Goal: Go to known website: Access a specific website the user already knows

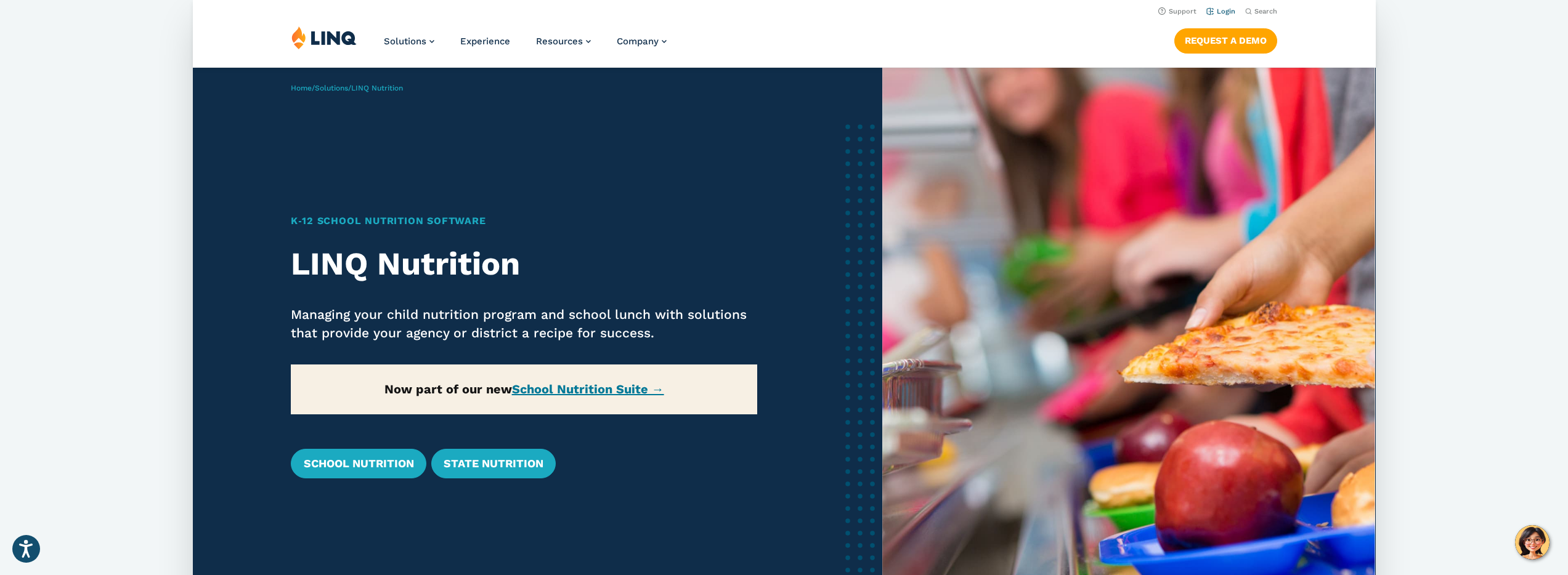
click at [1220, 12] on link "Login" at bounding box center [1220, 12] width 29 height 8
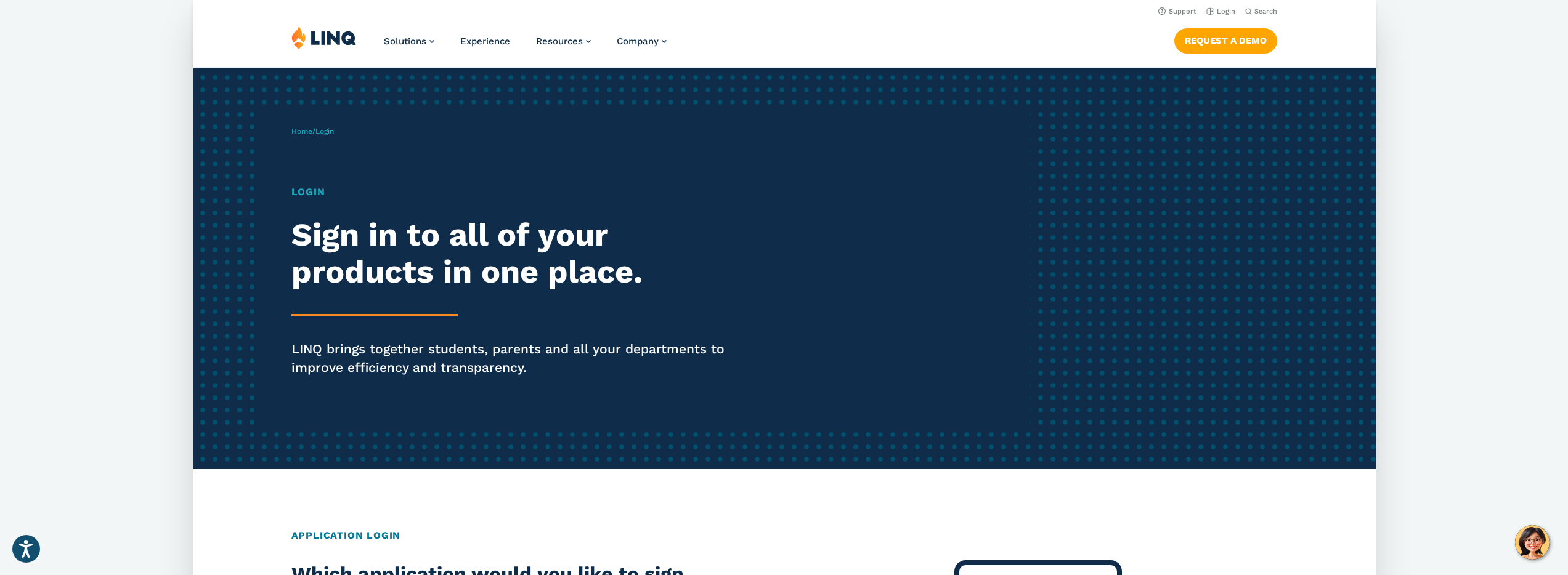
click at [313, 189] on h1 "Login" at bounding box center [519, 192] width 456 height 14
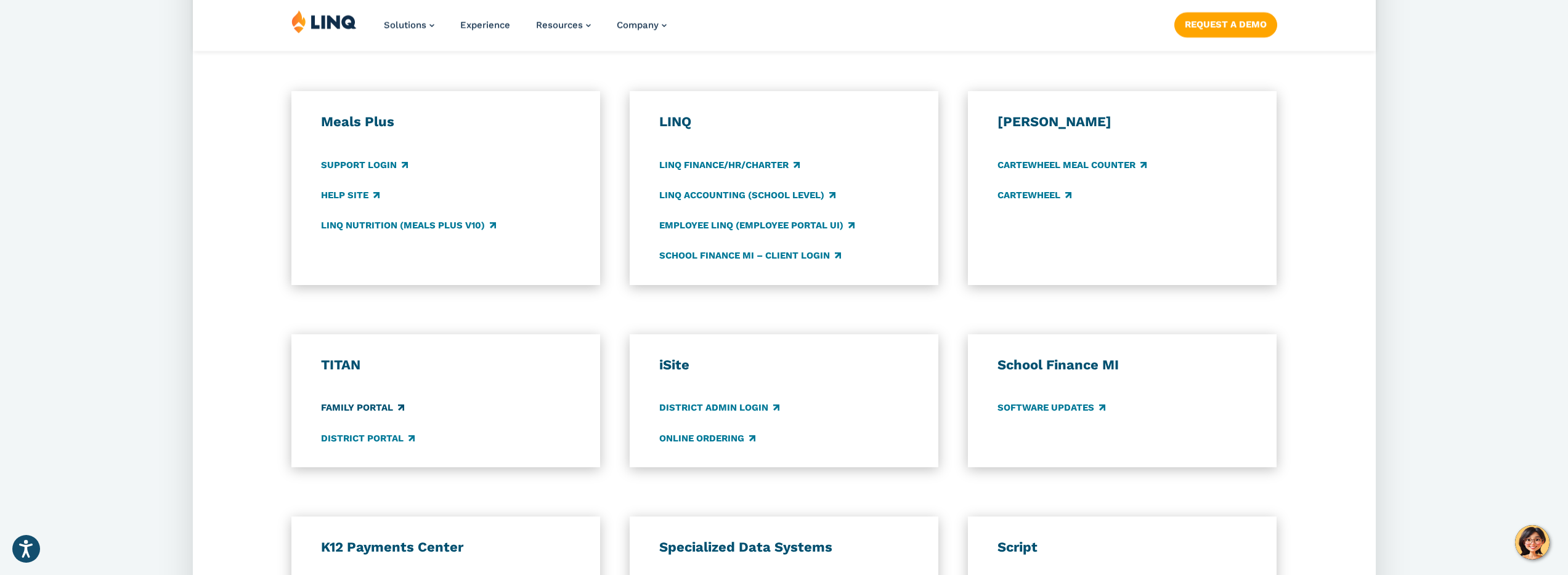
scroll to position [654, 0]
click at [362, 440] on link "District Portal" at bounding box center [368, 437] width 94 height 13
